Goal: Book appointment/travel/reservation

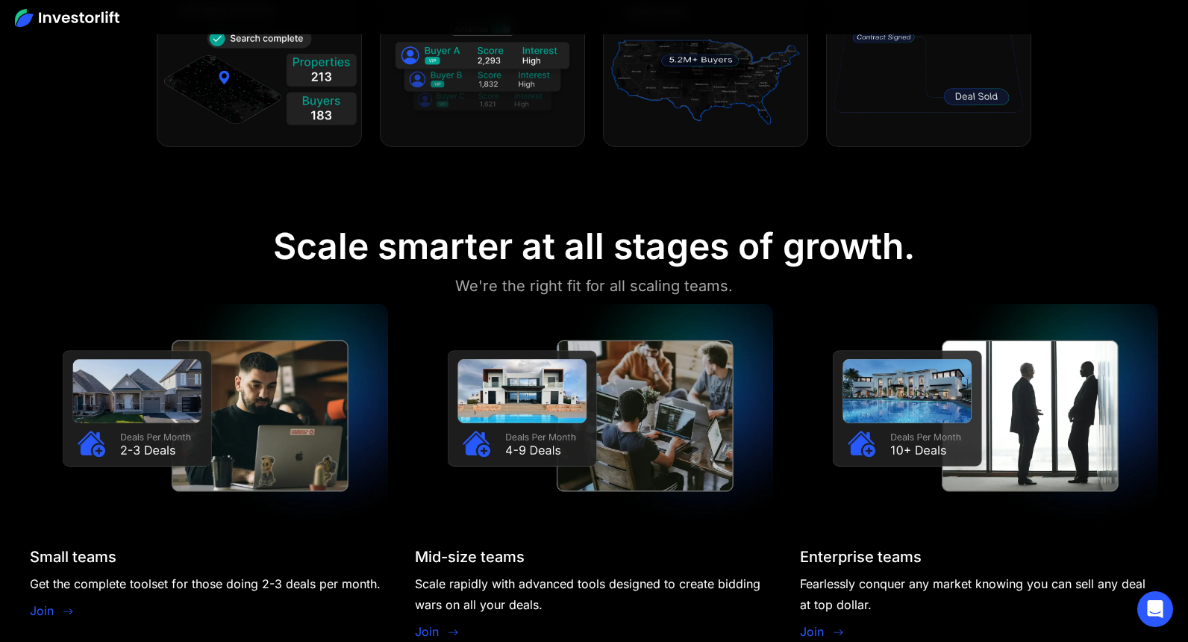
scroll to position [1168, 0]
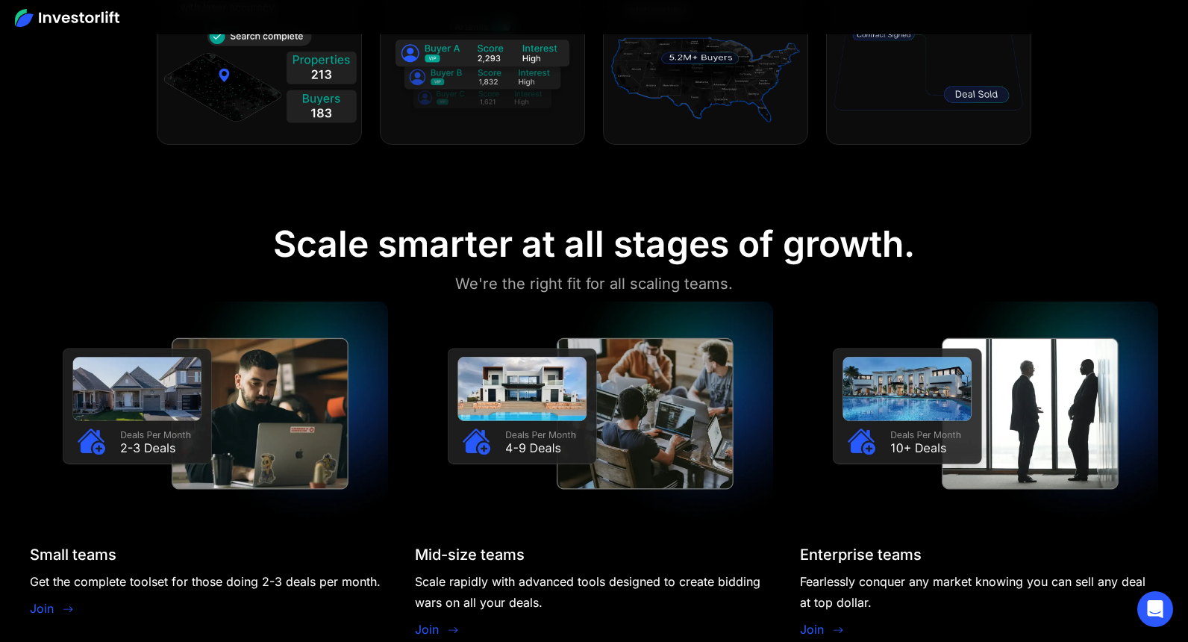
click at [66, 10] on img at bounding box center [67, 18] width 104 height 18
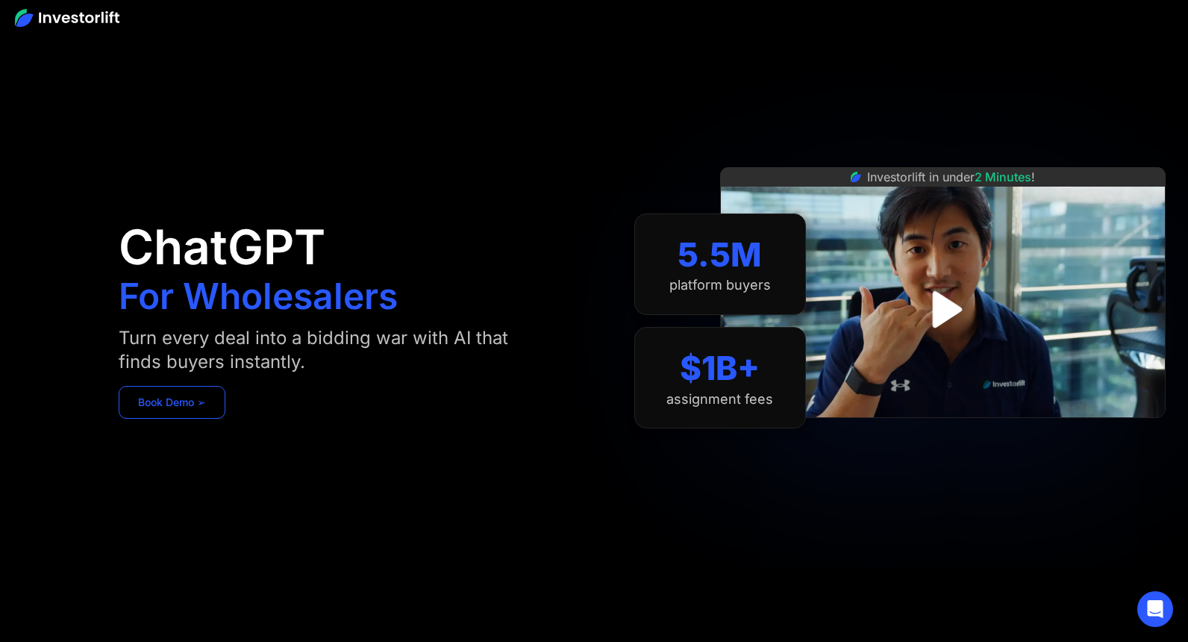
click at [177, 404] on link "Book Demo ➢" at bounding box center [172, 402] width 107 height 33
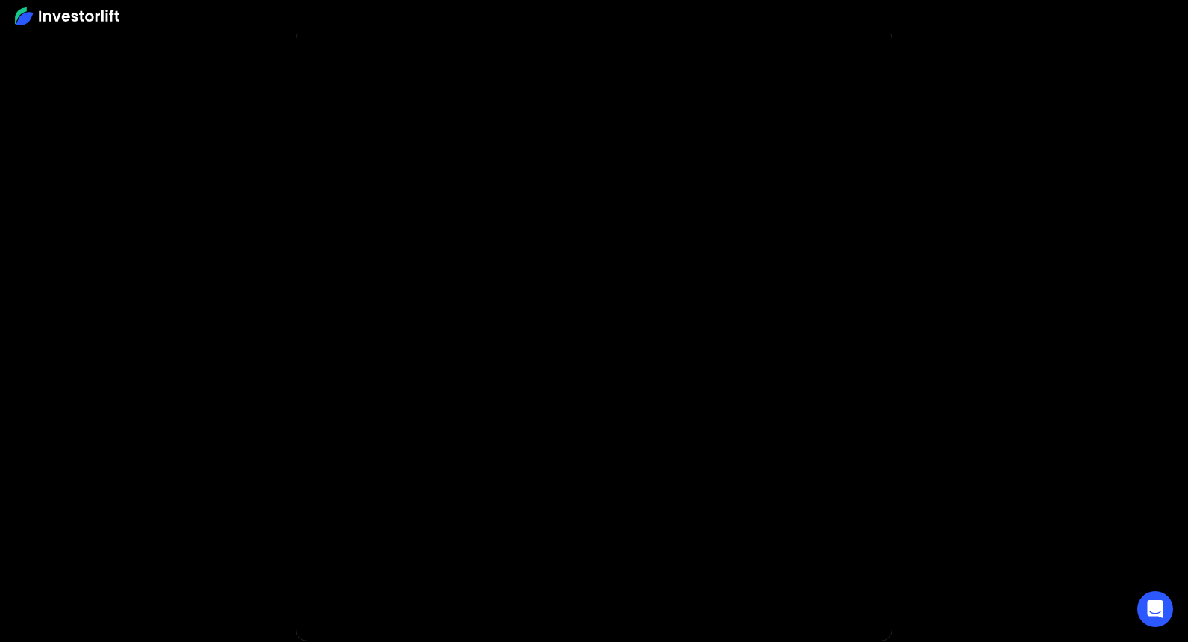
scroll to position [46, 0]
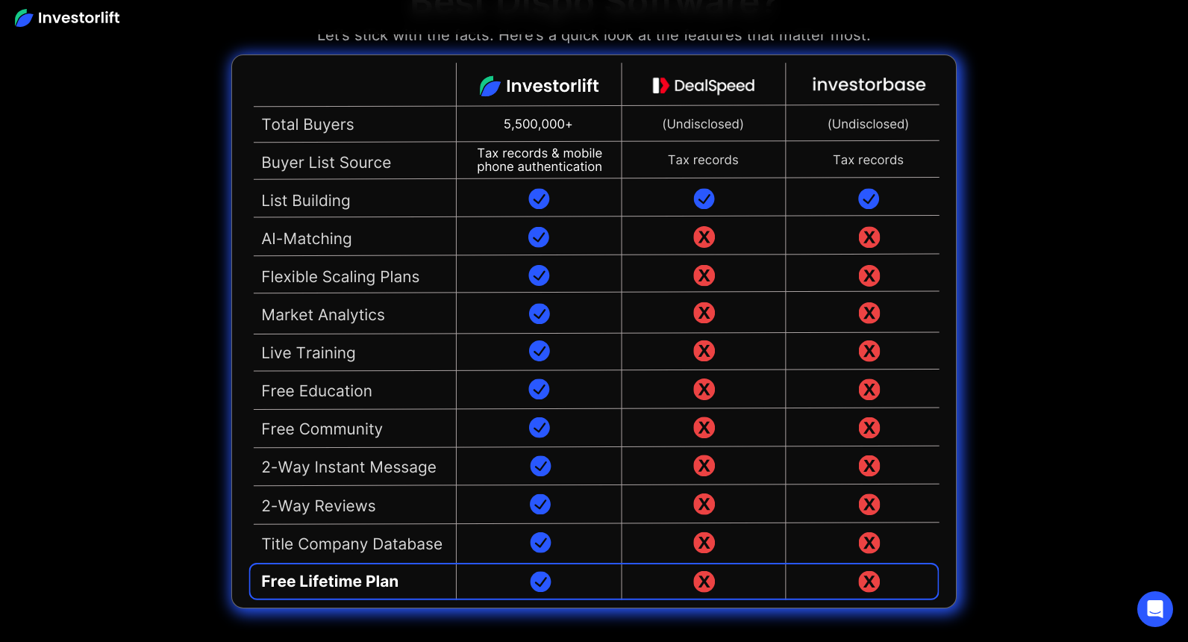
scroll to position [3504, 0]
